Goal: Task Accomplishment & Management: Manage account settings

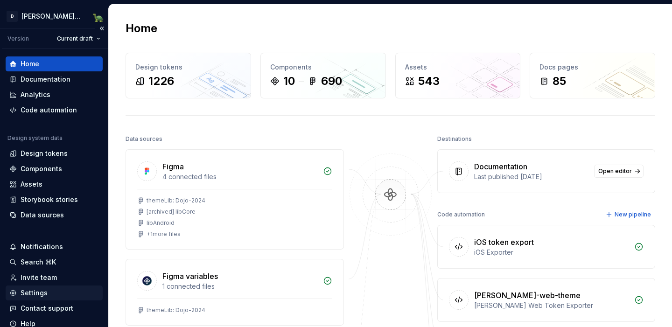
click at [49, 291] on div "Settings" at bounding box center [54, 293] width 90 height 9
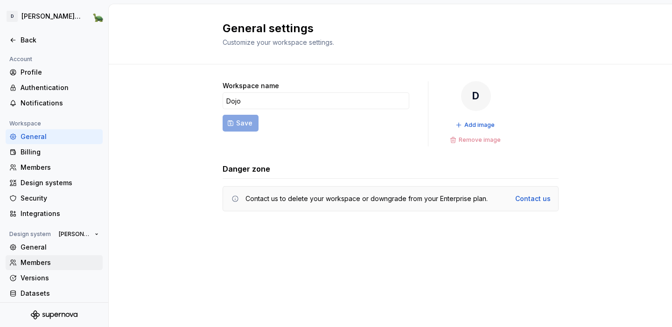
click at [43, 262] on div "Members" at bounding box center [60, 262] width 78 height 9
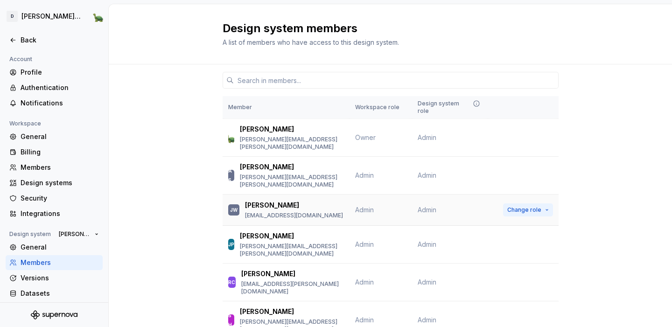
click at [534, 206] on span "Change role" at bounding box center [525, 209] width 34 height 7
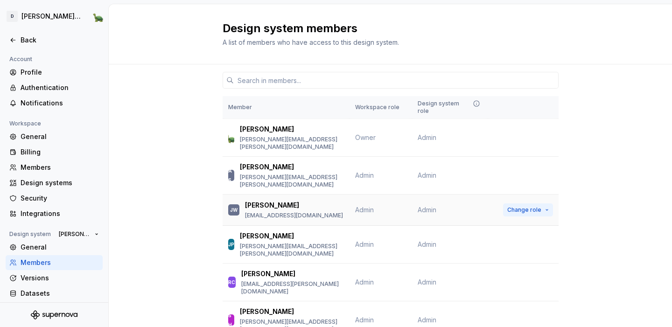
click at [523, 206] on span "Change role" at bounding box center [525, 209] width 34 height 7
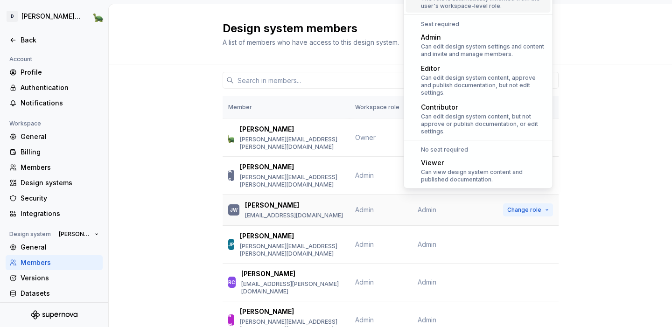
click at [523, 206] on span "Change role" at bounding box center [525, 209] width 34 height 7
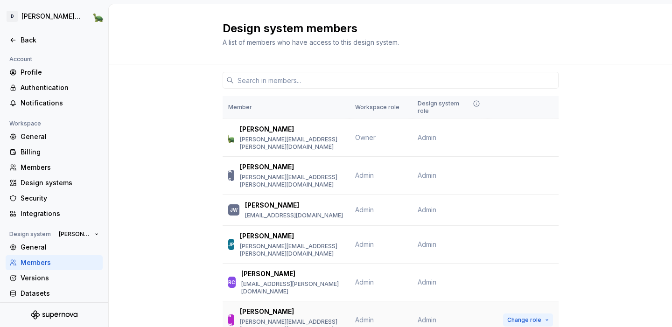
click at [536, 317] on span "Change role" at bounding box center [525, 320] width 34 height 7
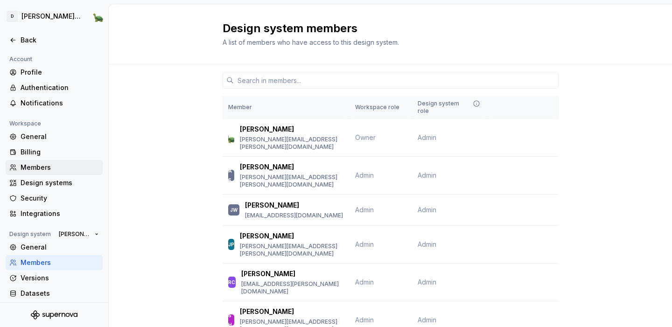
click at [52, 169] on div "Members" at bounding box center [60, 167] width 78 height 9
click at [49, 167] on div "Members" at bounding box center [60, 167] width 78 height 9
click at [34, 165] on div "Members" at bounding box center [60, 167] width 78 height 9
click at [47, 247] on div "General" at bounding box center [60, 247] width 78 height 9
click at [36, 162] on div "Members" at bounding box center [54, 167] width 97 height 15
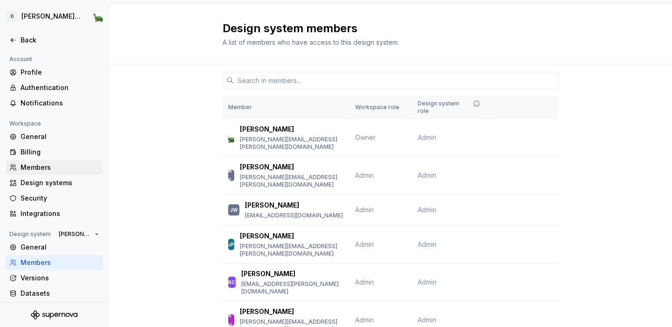
click at [35, 167] on div "Members" at bounding box center [60, 167] width 78 height 9
click at [47, 170] on div "Members" at bounding box center [60, 167] width 78 height 9
click at [42, 167] on div "Members" at bounding box center [60, 167] width 78 height 9
click at [46, 170] on div "Members" at bounding box center [60, 167] width 78 height 9
click at [42, 136] on div "General" at bounding box center [60, 136] width 78 height 9
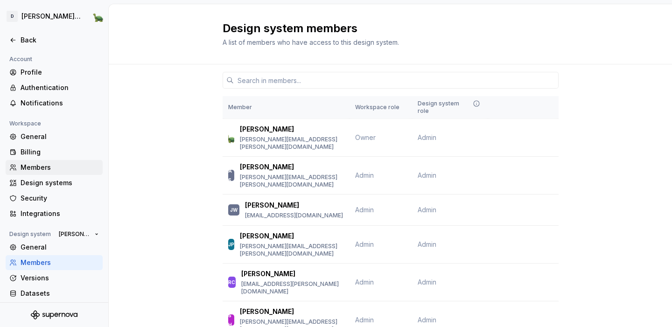
click at [37, 167] on div "Members" at bounding box center [60, 167] width 78 height 9
click at [39, 73] on div "Profile" at bounding box center [60, 72] width 78 height 9
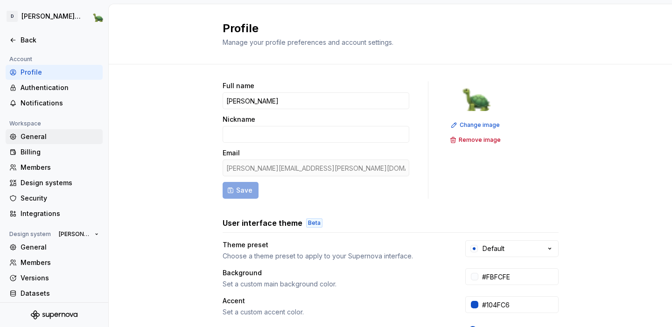
click at [46, 135] on div "General" at bounding box center [60, 136] width 78 height 9
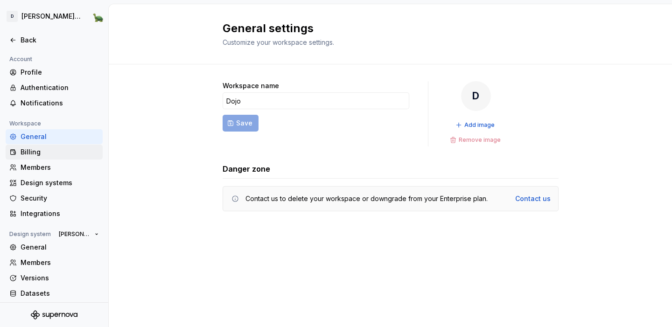
click at [51, 150] on div "Billing" at bounding box center [60, 152] width 78 height 9
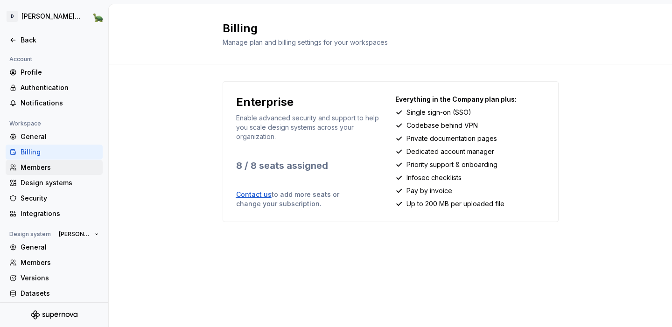
click at [47, 165] on div "Members" at bounding box center [60, 167] width 78 height 9
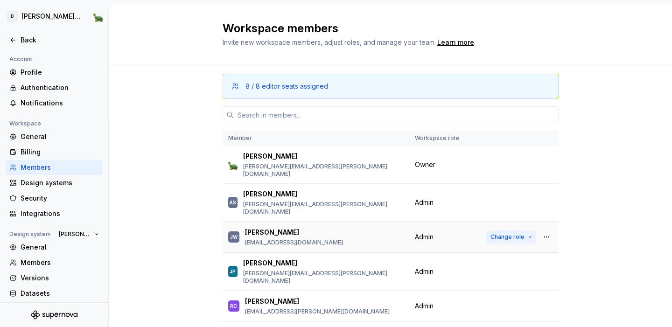
click at [527, 231] on button "Change role" at bounding box center [512, 237] width 50 height 13
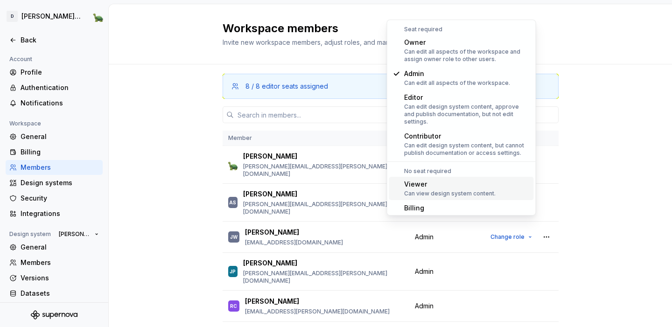
scroll to position [3, 0]
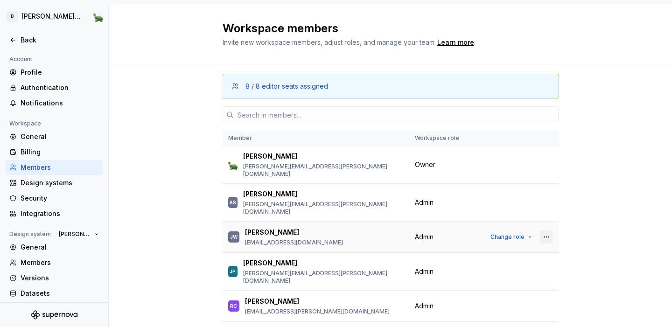
click at [550, 231] on button "button" at bounding box center [546, 237] width 13 height 13
click at [542, 240] on div "Remove from workspace" at bounding box center [498, 242] width 98 height 9
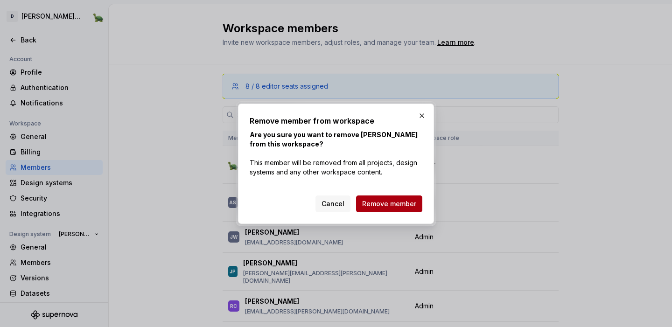
click at [395, 203] on span "Remove member" at bounding box center [389, 203] width 54 height 9
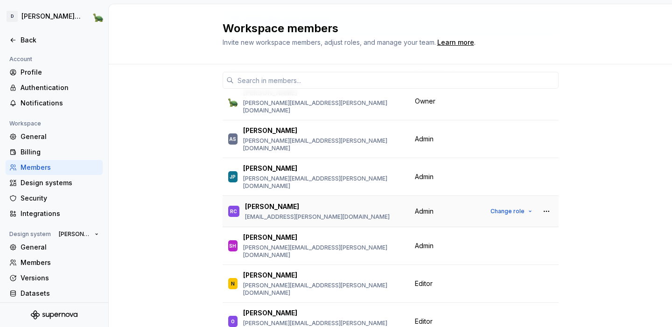
scroll to position [66, 0]
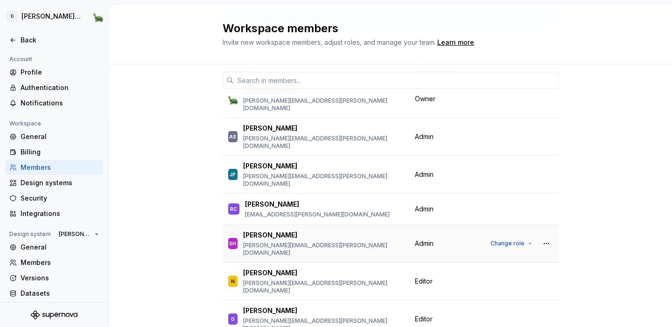
click at [254, 231] on p "[PERSON_NAME]" at bounding box center [270, 235] width 54 height 9
copy p "[PERSON_NAME]"
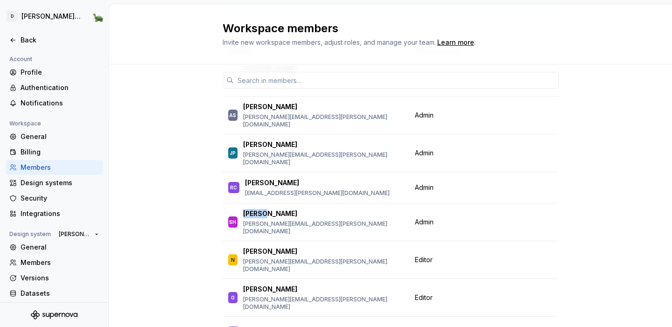
scroll to position [0, 0]
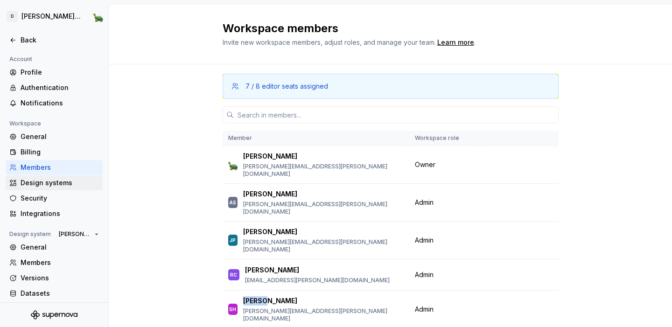
click at [50, 181] on div "Design systems" at bounding box center [60, 182] width 78 height 9
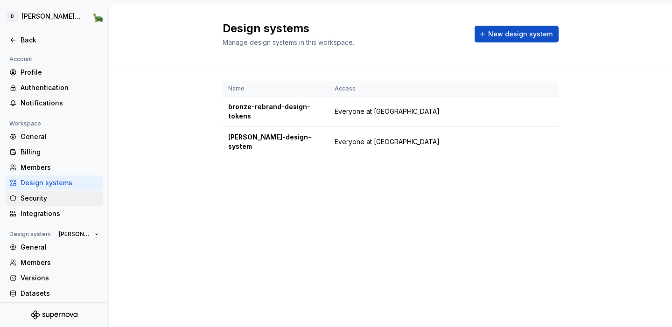
click at [58, 198] on div "Security" at bounding box center [60, 198] width 78 height 9
click at [60, 197] on div "Security" at bounding box center [60, 198] width 78 height 9
click at [59, 214] on div "Integrations" at bounding box center [60, 213] width 78 height 9
click at [98, 234] on button "[PERSON_NAME]-design-system" at bounding box center [79, 234] width 48 height 13
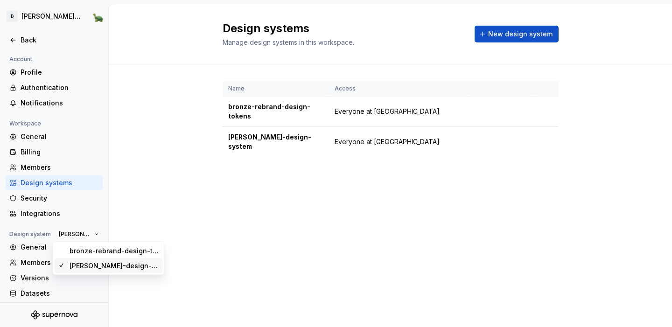
click at [129, 194] on div "Design systems Manage design systems in this workspace. New design system Name …" at bounding box center [391, 165] width 564 height 323
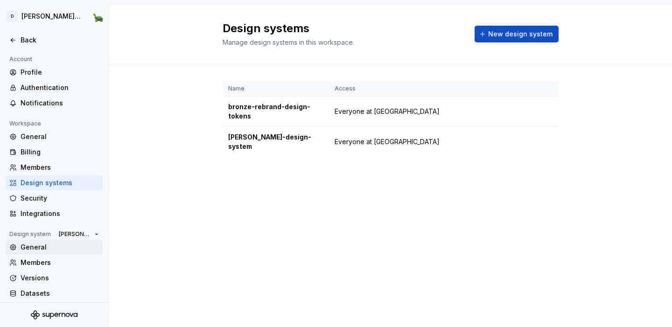
click at [54, 244] on div "General" at bounding box center [60, 247] width 78 height 9
